Goal: Task Accomplishment & Management: Manage account settings

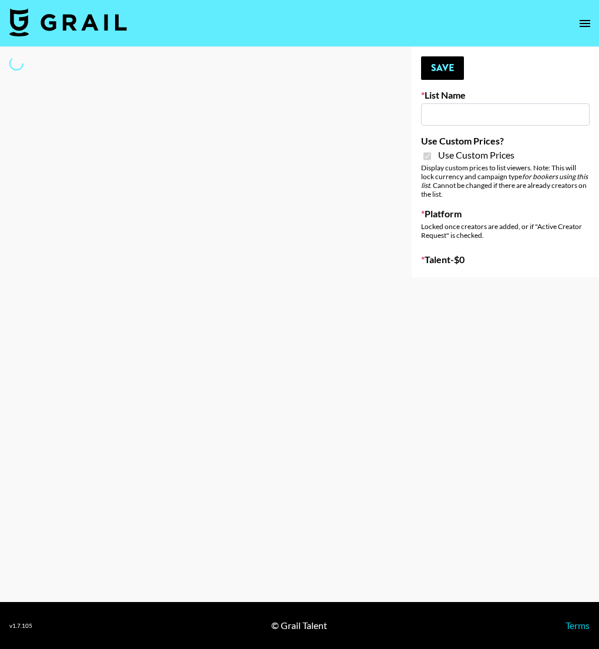
type input "**Noschinko UGC**"
checkbox input "true"
select select "Brand"
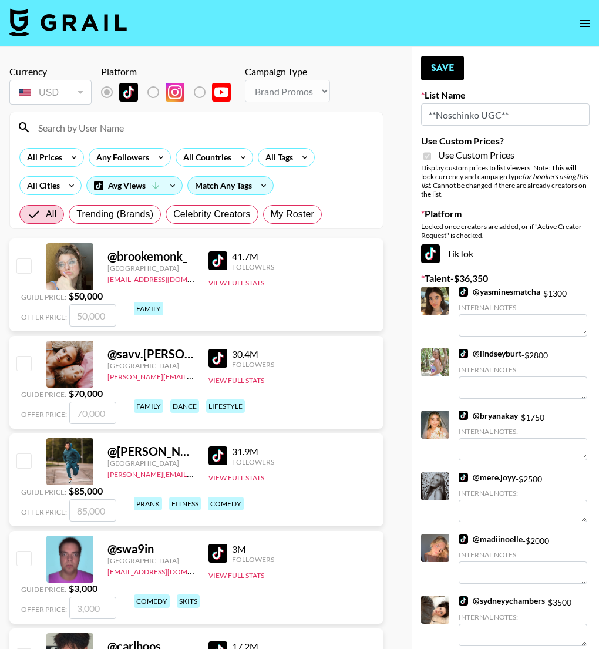
click at [85, 132] on input at bounding box center [203, 127] width 345 height 19
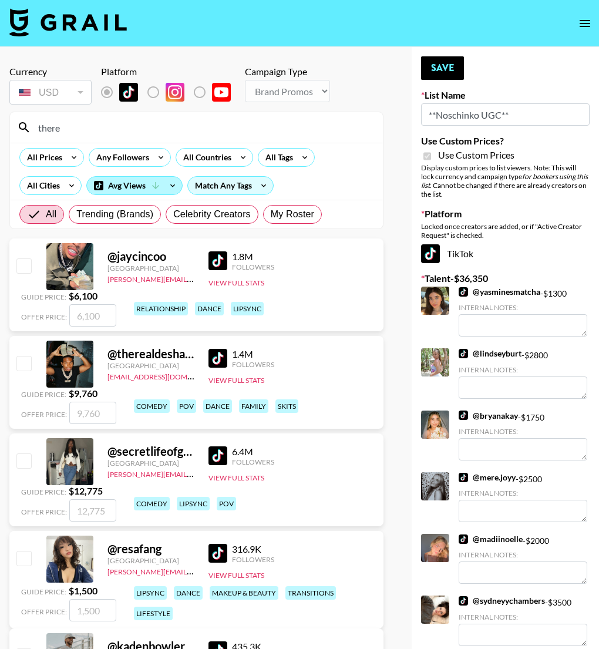
type input "theread"
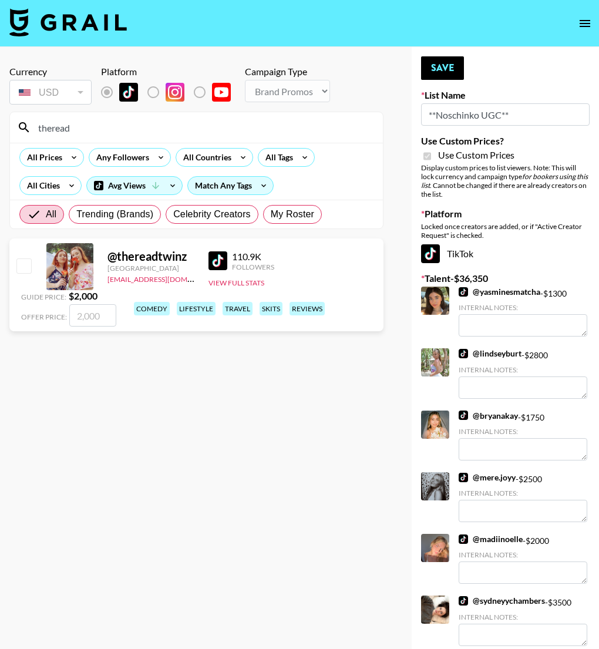
click at [27, 263] on input "checkbox" at bounding box center [23, 266] width 14 height 14
checkbox input "true"
drag, startPoint x: 82, startPoint y: 316, endPoint x: 32, endPoint y: 293, distance: 54.7
click at [33, 293] on div "Guide Price: $ 2,000 Offer Price: 2000" at bounding box center [68, 308] width 95 height 36
type input "4000"
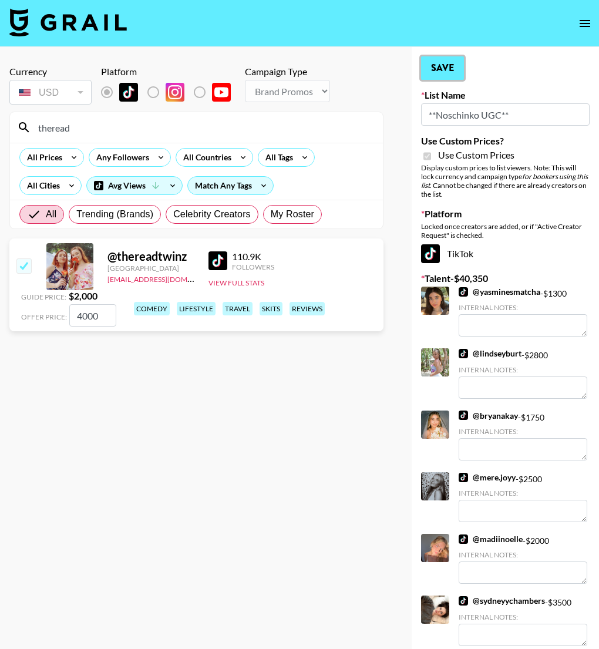
click at [434, 66] on button "Save" at bounding box center [442, 68] width 43 height 24
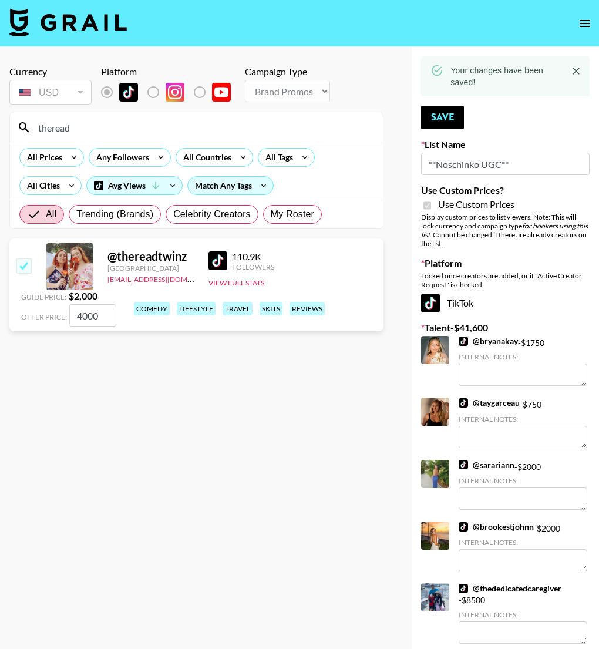
click at [72, 129] on input "theread" at bounding box center [203, 127] width 345 height 19
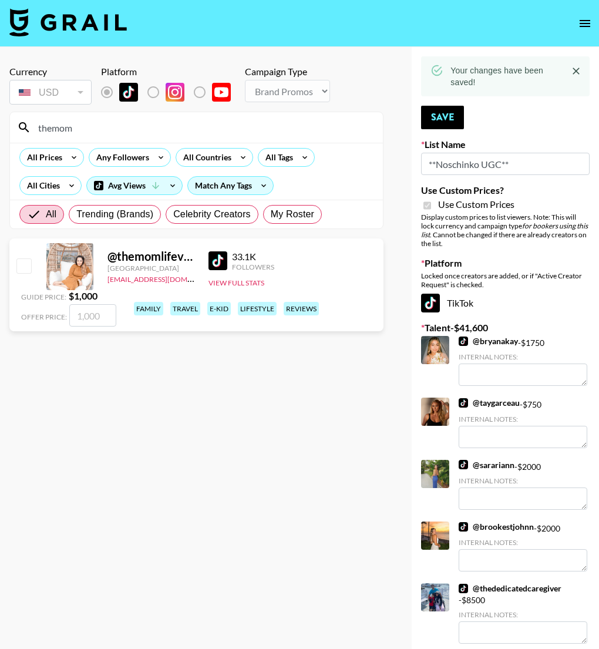
type input "themom"
click at [19, 266] on input "checkbox" at bounding box center [23, 266] width 14 height 14
checkbox input "true"
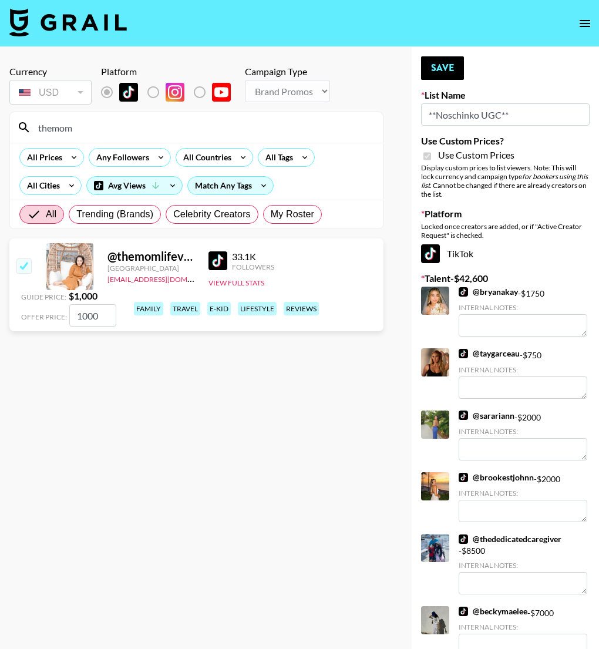
drag, startPoint x: 83, startPoint y: 316, endPoint x: 49, endPoint y: 305, distance: 35.9
click at [49, 306] on div "Offer Price: 1000" at bounding box center [68, 315] width 95 height 22
type input "4000"
click at [293, 452] on section "Currency USD USD ​ Platform Campaign Type Choose Type... Song Promos Brand Prom…" at bounding box center [196, 333] width 374 height 555
click at [452, 71] on button "Save" at bounding box center [442, 68] width 43 height 24
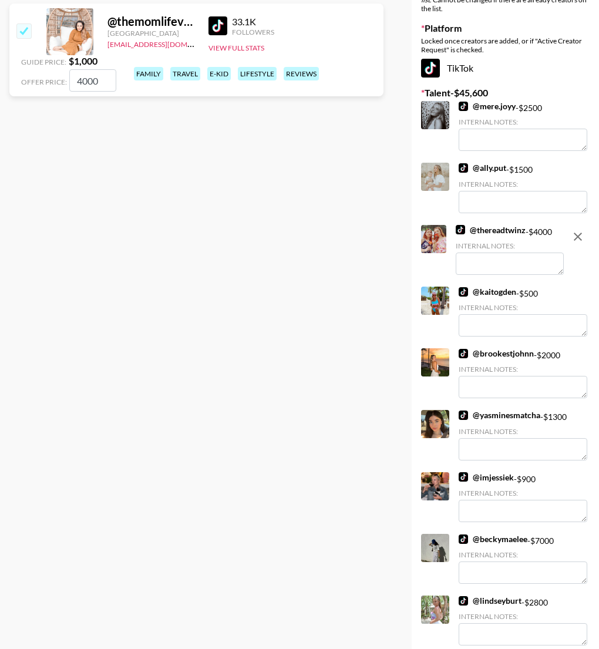
scroll to position [249, 0]
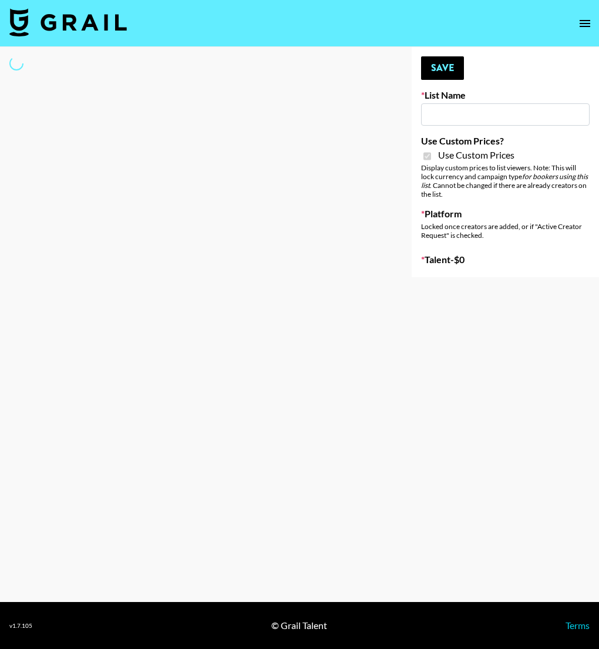
type input "LISEN Watch"
checkbox input "true"
select select "Brand"
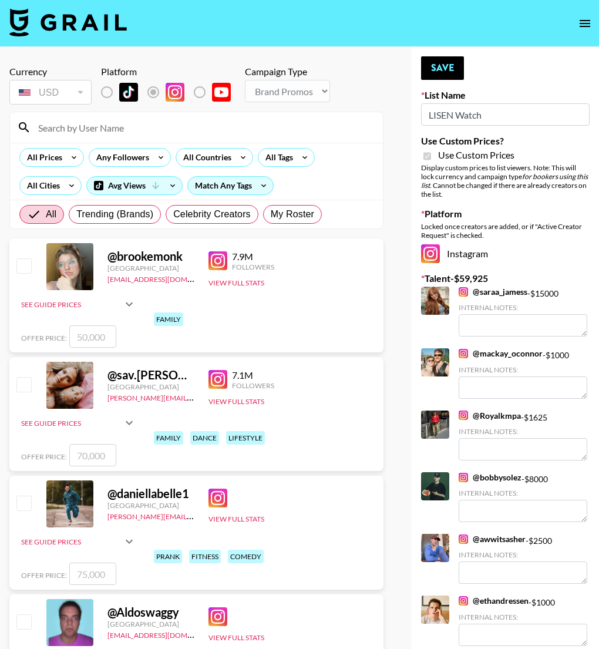
click at [108, 127] on input at bounding box center [203, 127] width 345 height 19
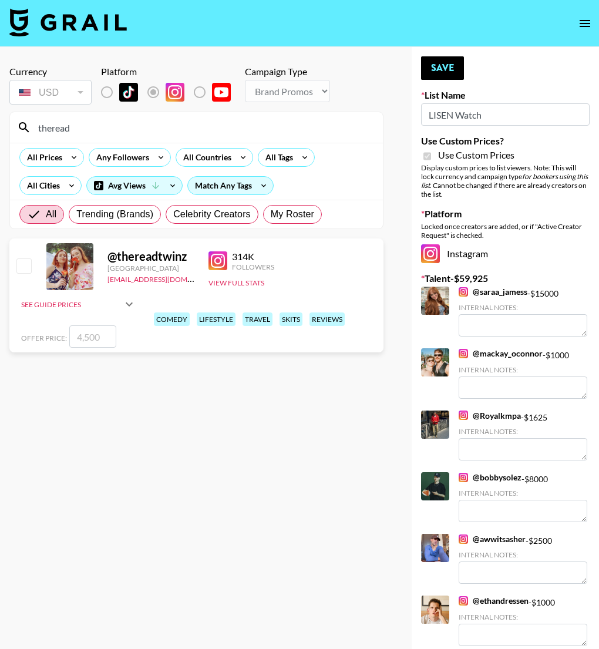
type input "theread"
click at [24, 270] on input "checkbox" at bounding box center [23, 266] width 14 height 14
checkbox input "true"
type input "4500"
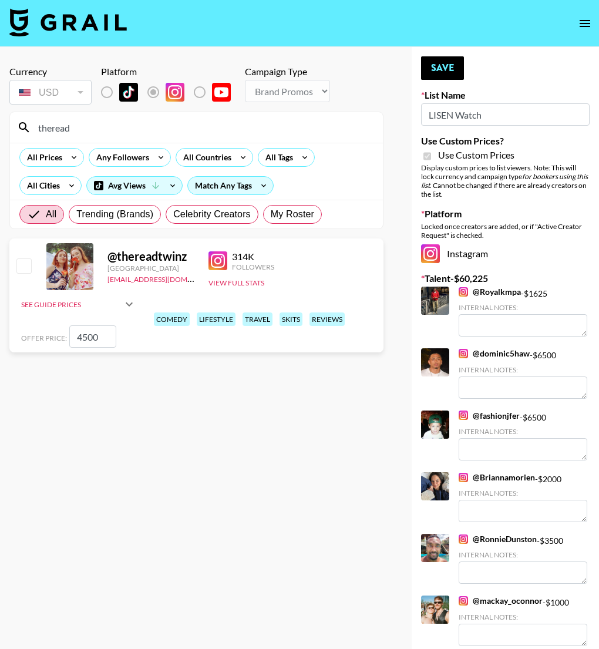
checkbox input "false"
click at [439, 66] on button "Save" at bounding box center [442, 68] width 43 height 24
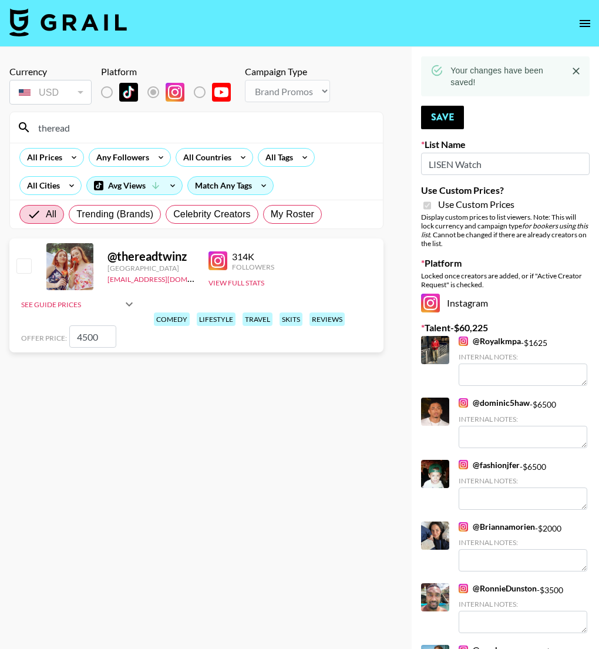
click at [75, 127] on input "theread" at bounding box center [203, 127] width 345 height 19
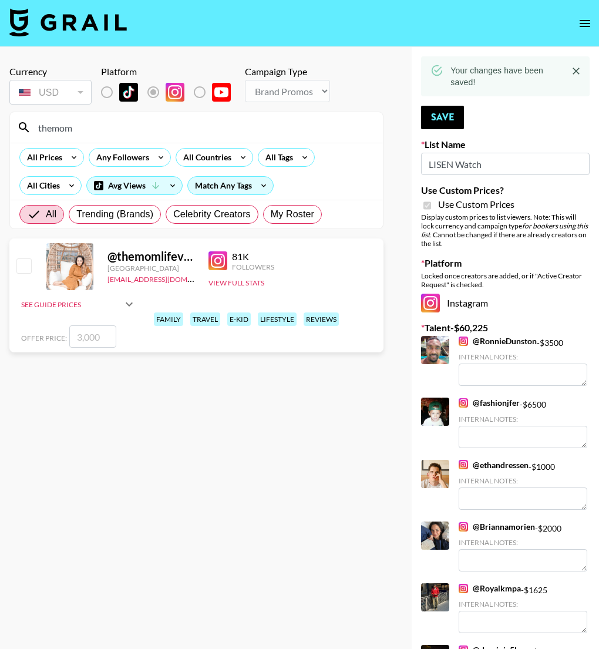
type input "themom"
click at [24, 264] on input "checkbox" at bounding box center [23, 266] width 14 height 14
checkbox input "true"
type input "3000"
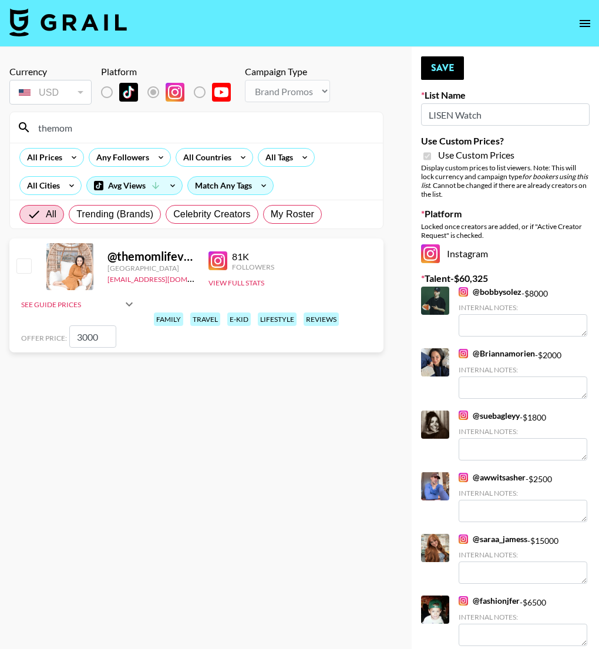
drag, startPoint x: 82, startPoint y: 338, endPoint x: 53, endPoint y: 328, distance: 30.7
click at [54, 328] on div "Offer Price: 3000" at bounding box center [78, 336] width 115 height 22
checkbox input "true"
type input "4000"
click at [451, 65] on button "Save" at bounding box center [442, 68] width 43 height 24
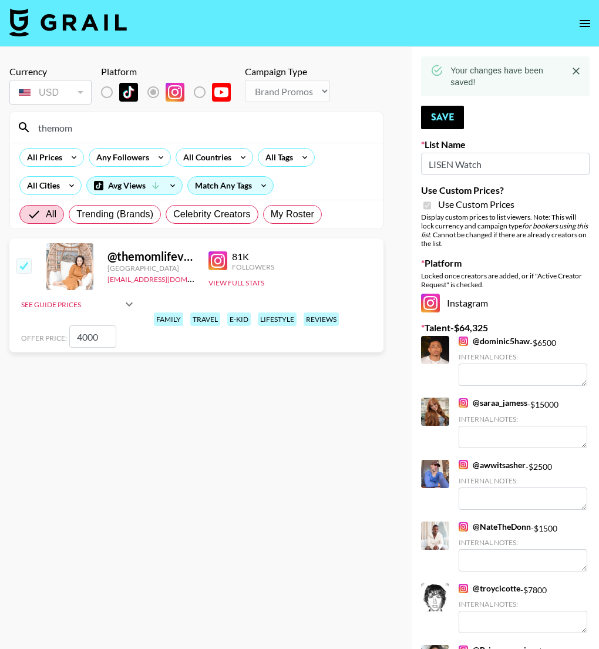
click at [82, 131] on input "themom" at bounding box center [203, 127] width 345 height 19
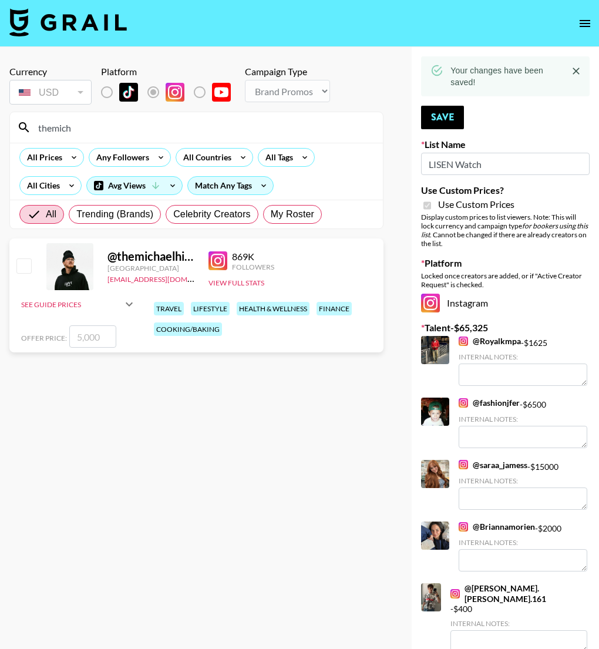
type input "themich"
click at [30, 266] on input "checkbox" at bounding box center [23, 266] width 14 height 14
checkbox input "true"
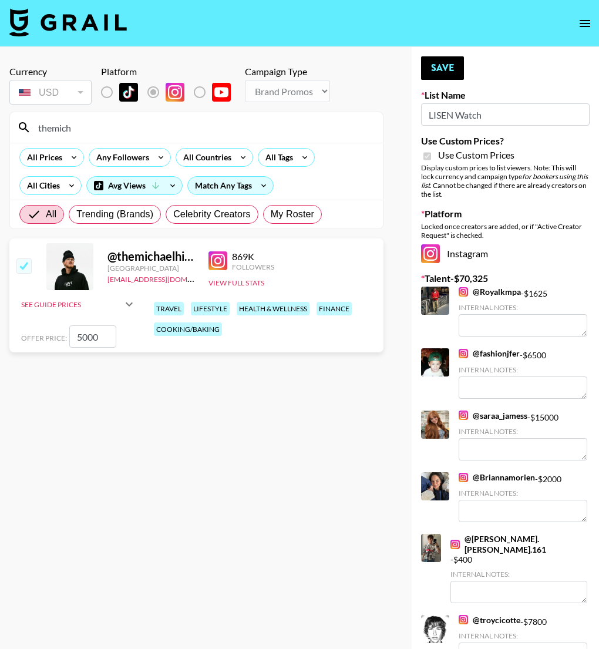
drag, startPoint x: 82, startPoint y: 338, endPoint x: 52, endPoint y: 327, distance: 31.2
click at [71, 334] on input "5000" at bounding box center [92, 336] width 47 height 22
type input "6000"
click at [449, 66] on button "Save" at bounding box center [442, 68] width 43 height 24
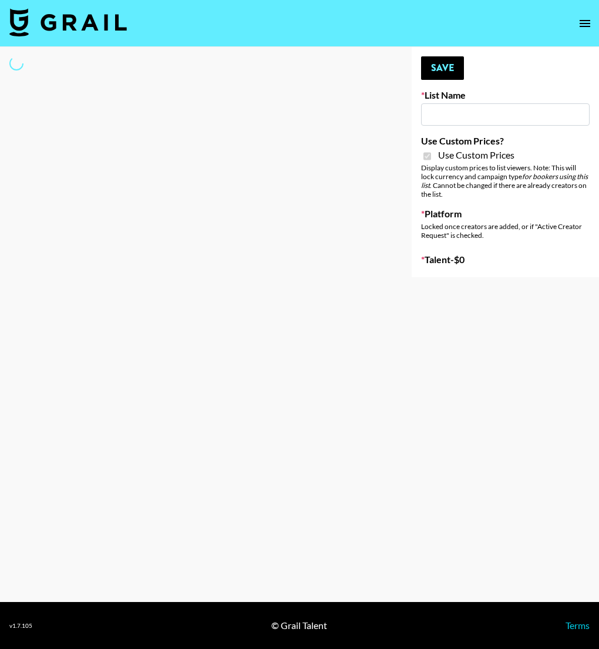
type input "Hetras"
checkbox input "true"
select select "Brand"
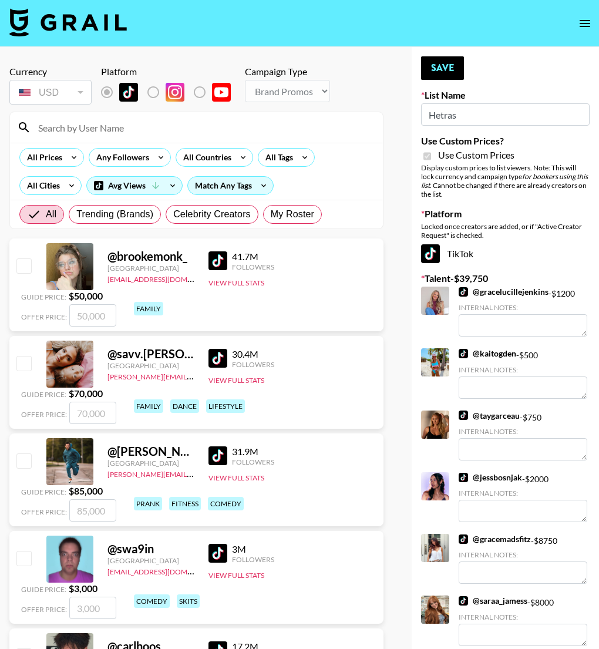
click at [92, 129] on input at bounding box center [203, 127] width 345 height 19
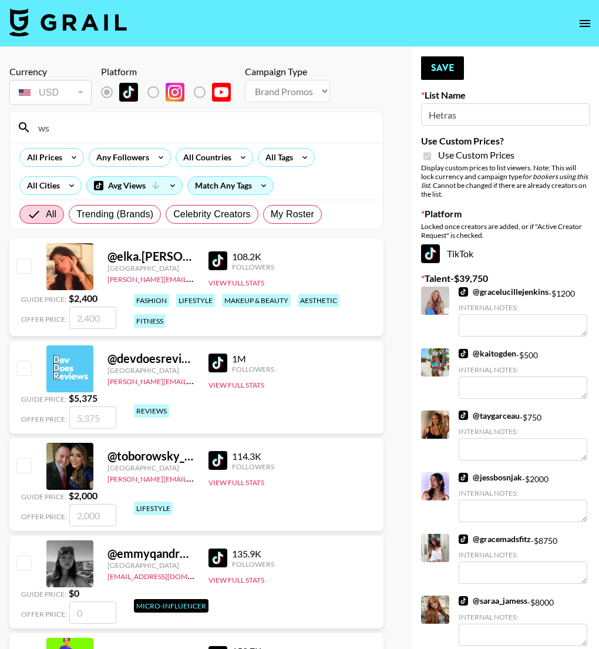
type input "w"
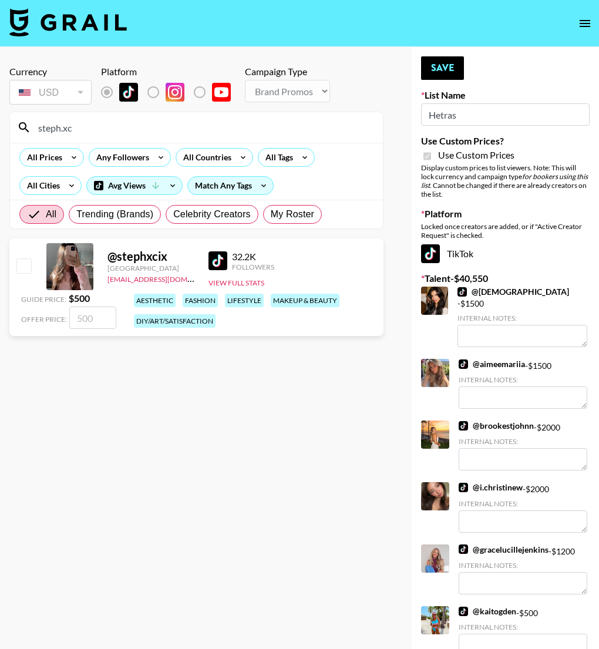
type input "steph.xc"
drag, startPoint x: 18, startPoint y: 264, endPoint x: 26, endPoint y: 271, distance: 10.4
click at [18, 263] on input "checkbox" at bounding box center [23, 266] width 14 height 14
checkbox input "true"
drag, startPoint x: 83, startPoint y: 320, endPoint x: 67, endPoint y: 317, distance: 16.8
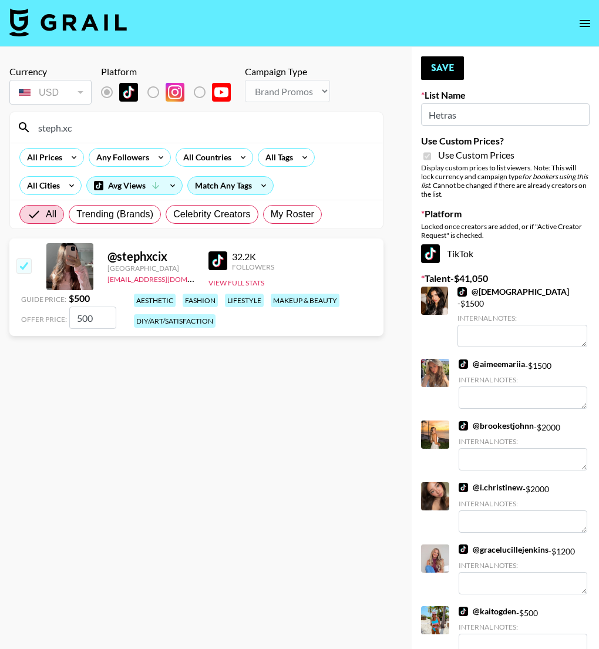
click at [69, 317] on input "500" at bounding box center [92, 318] width 47 height 22
type input "1500"
click at [442, 64] on button "Save" at bounding box center [442, 68] width 43 height 24
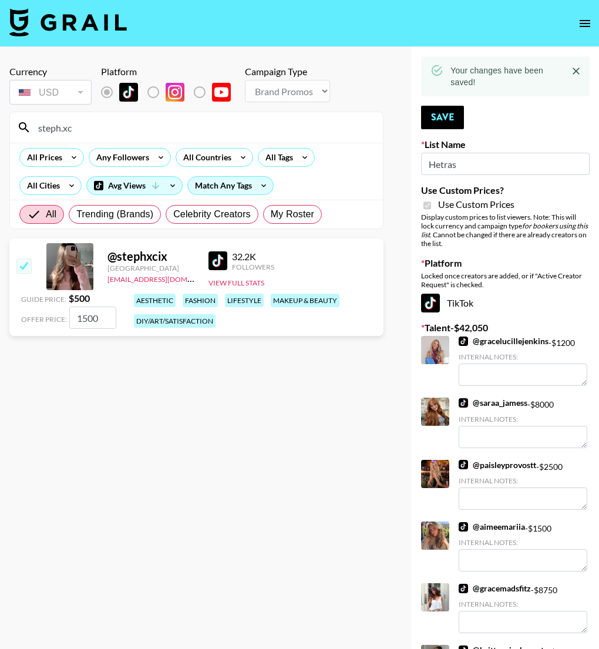
drag, startPoint x: 88, startPoint y: 133, endPoint x: -23, endPoint y: 123, distance: 111.0
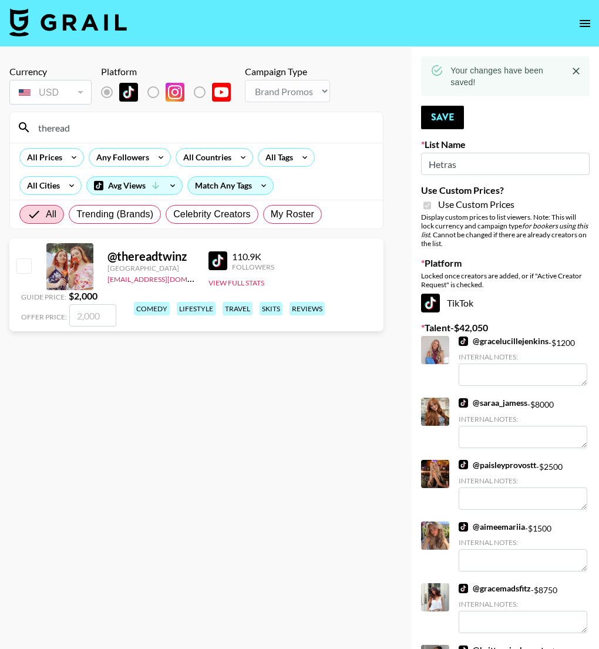
type input "theread"
drag, startPoint x: 26, startPoint y: 263, endPoint x: 61, endPoint y: 304, distance: 53.8
click at [26, 263] on input "checkbox" at bounding box center [23, 266] width 14 height 14
checkbox input "true"
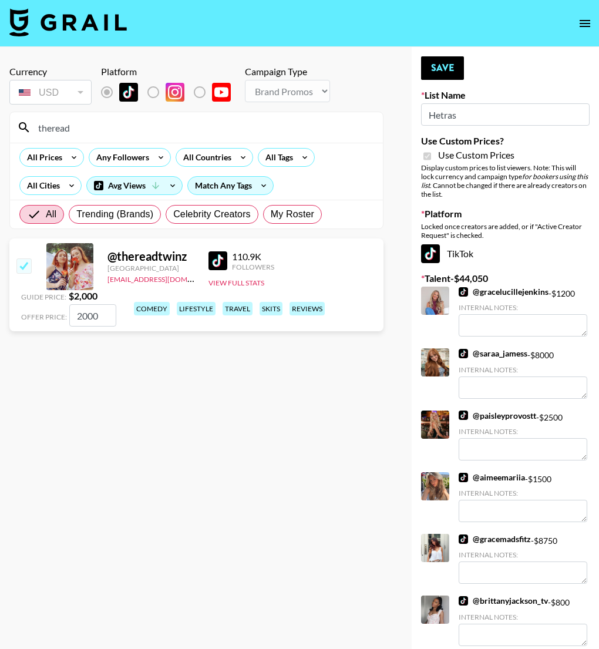
click at [88, 315] on input "2000" at bounding box center [92, 315] width 47 height 22
type input "2500"
click at [445, 63] on button "Save" at bounding box center [442, 68] width 43 height 24
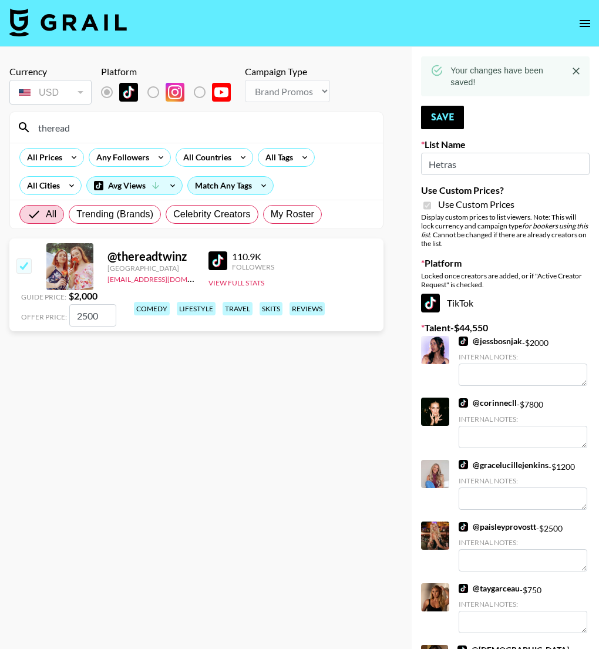
click at [80, 130] on input "theread" at bounding box center [203, 127] width 345 height 19
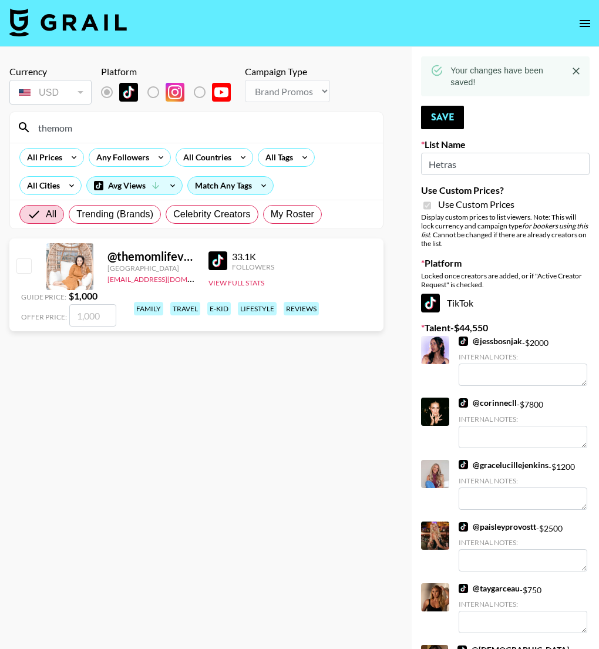
type input "themom"
click at [25, 273] on input "checkbox" at bounding box center [23, 266] width 14 height 14
checkbox input "true"
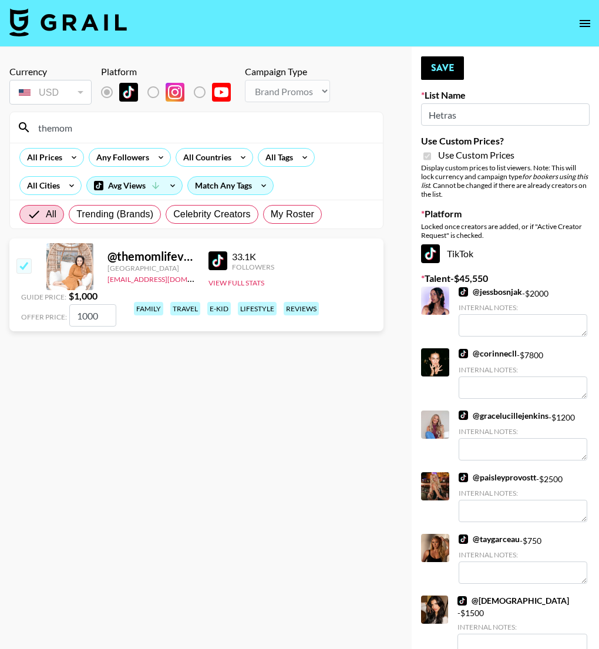
click at [88, 318] on input "1000" at bounding box center [92, 315] width 47 height 22
type input "1500"
click at [432, 72] on button "Save" at bounding box center [442, 68] width 43 height 24
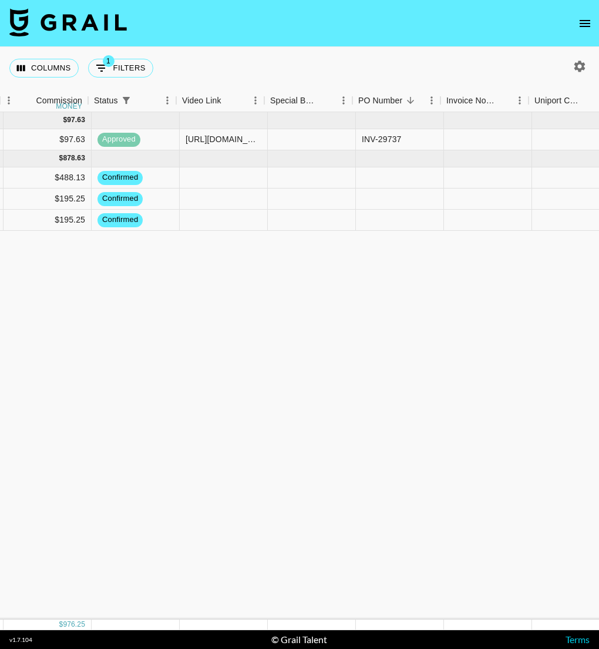
scroll to position [0, 934]
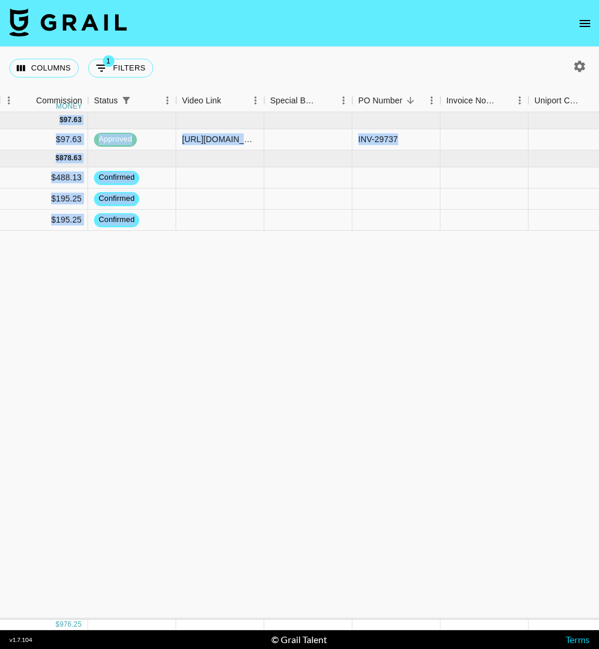
drag, startPoint x: 157, startPoint y: 276, endPoint x: 207, endPoint y: 214, distance: 79.7
click at [207, 214] on div "Sep '25 ( 1 ) $ 1,000.00 $ 97.63 reck4iYiaQMDLTNLG thereadtwinz klen.toledo@gra…" at bounding box center [41, 366] width 1951 height 508
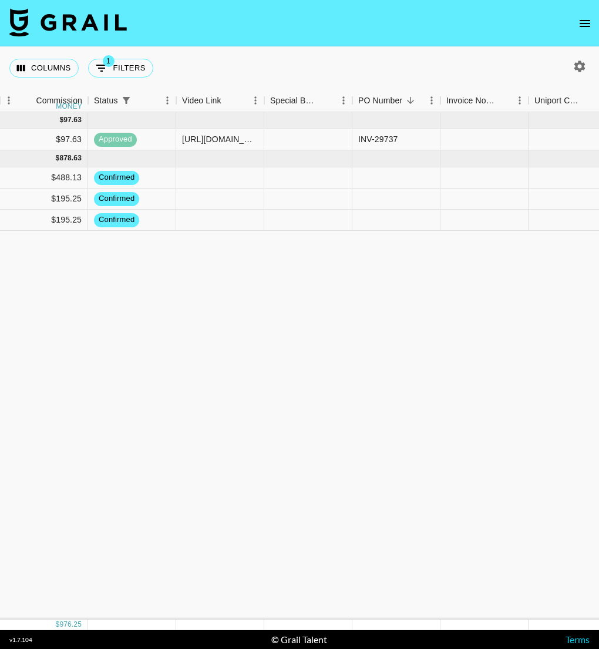
click at [223, 268] on div "Sep '25 ( 1 ) $ 1,000.00 $ 97.63 reck4iYiaQMDLTNLG thereadtwinz klen.toledo@gra…" at bounding box center [41, 366] width 1951 height 508
click at [590, 25] on icon "open drawer" at bounding box center [585, 23] width 14 height 14
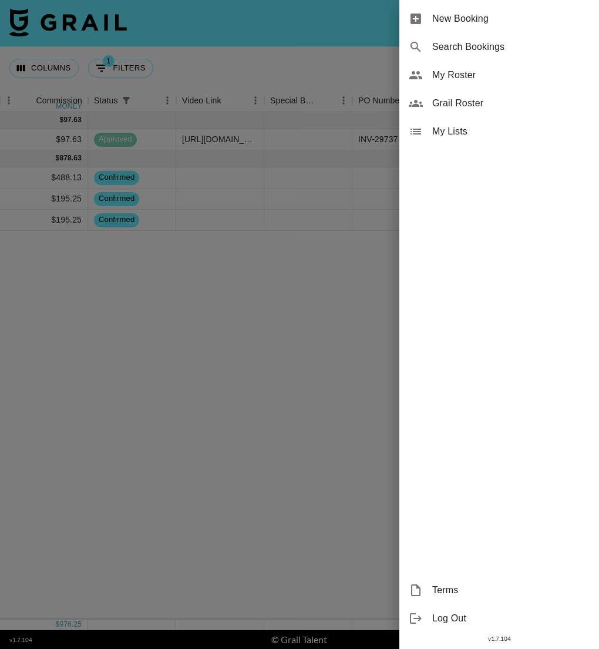
click at [444, 84] on div "My Roster" at bounding box center [500, 75] width 200 height 28
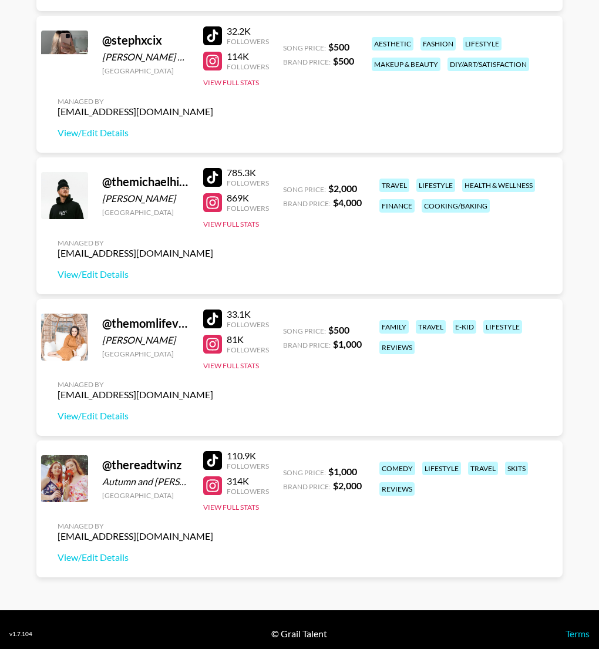
scroll to position [312, 0]
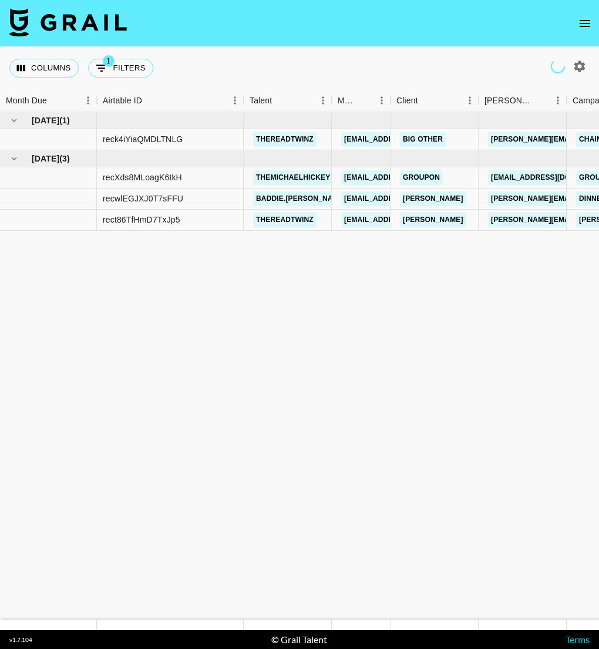
drag, startPoint x: 116, startPoint y: 294, endPoint x: -66, endPoint y: 317, distance: 183.6
click at [0, 317] on html "Columns 1 Filters + Booking Month Due Airtable ID Talent Manager Client Booker …" at bounding box center [299, 324] width 599 height 649
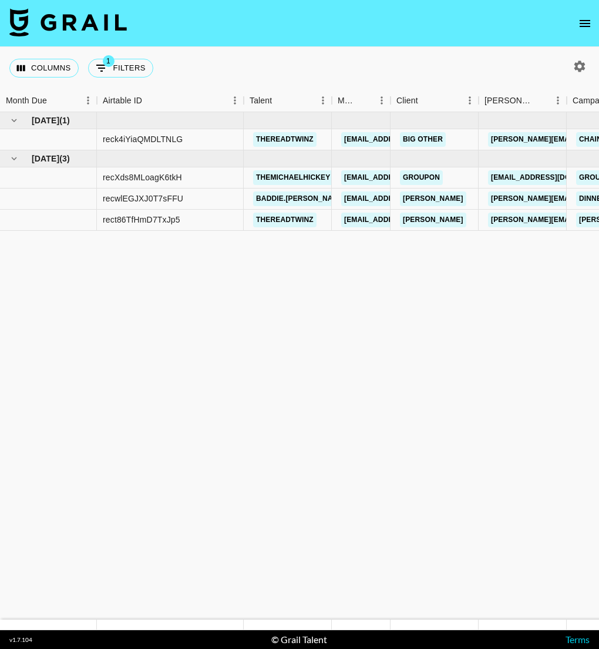
drag, startPoint x: 190, startPoint y: 291, endPoint x: -256, endPoint y: 340, distance: 448.0
click at [0, 340] on html "Columns 1 Filters + Booking Month Due Airtable ID Talent Manager Client Booker …" at bounding box center [299, 324] width 599 height 649
drag, startPoint x: 344, startPoint y: 321, endPoint x: 613, endPoint y: 176, distance: 305.5
click at [599, 176] on html "Columns 1 Filters + Booking Month Due Airtable ID Talent Manager Client Booker …" at bounding box center [299, 324] width 599 height 649
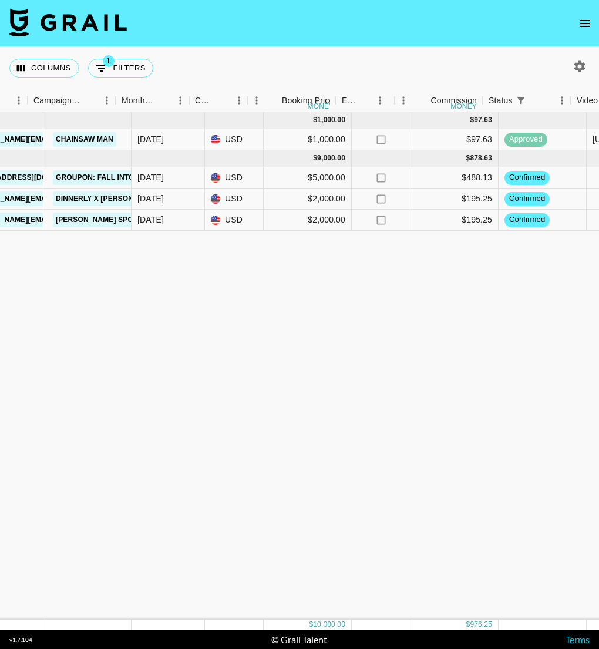
scroll to position [0, 539]
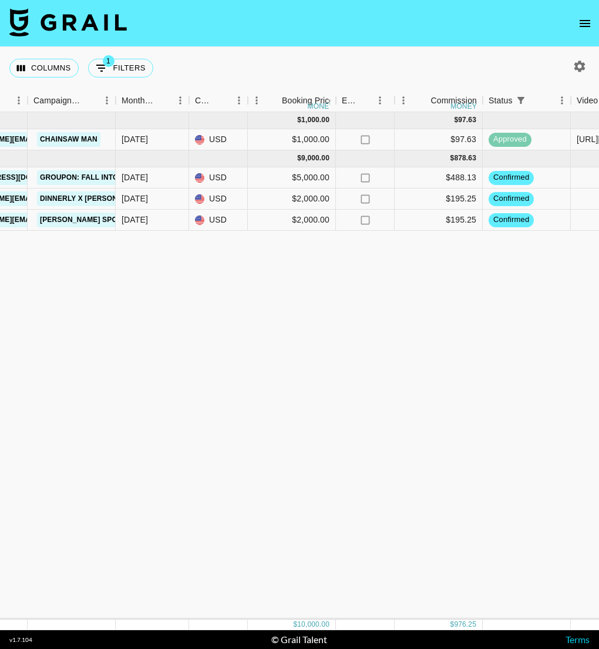
drag, startPoint x: 498, startPoint y: 268, endPoint x: 466, endPoint y: 281, distance: 34.5
click at [555, 276] on div "Sep '25 ( 1 ) $ 1,000.00 $ 97.63 reck4iYiaQMDLTNLG thereadtwinz klen.toledo@gra…" at bounding box center [436, 366] width 1951 height 508
drag, startPoint x: 422, startPoint y: 296, endPoint x: -221, endPoint y: 178, distance: 653.4
click at [0, 178] on html "Columns 1 Filters + Booking Month Due Airtable ID Talent Manager Client Booker …" at bounding box center [299, 324] width 599 height 649
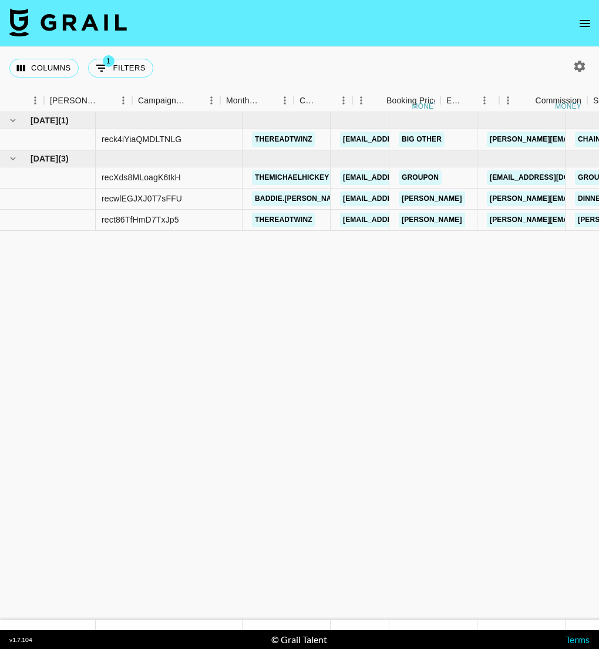
scroll to position [0, 0]
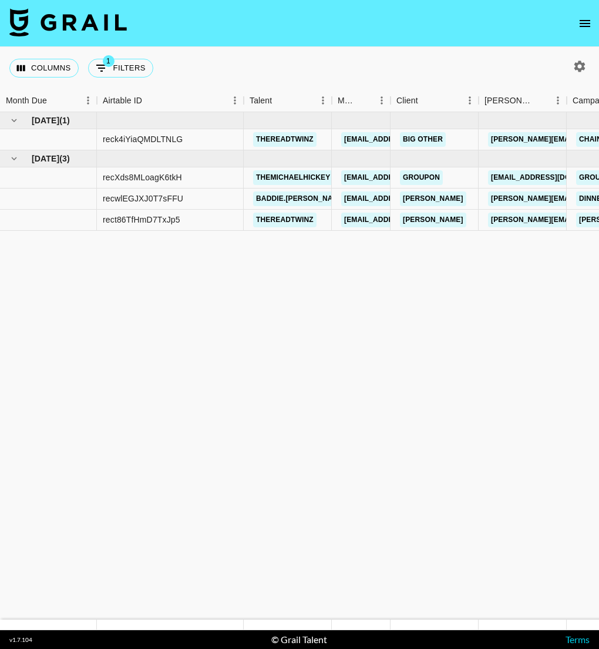
drag, startPoint x: 41, startPoint y: 281, endPoint x: -53, endPoint y: 196, distance: 127.7
click at [0, 196] on html "Columns 1 Filters + Booking Month Due Airtable ID Talent Manager Client Booker …" at bounding box center [299, 324] width 599 height 649
